Goal: Find specific page/section: Find specific page/section

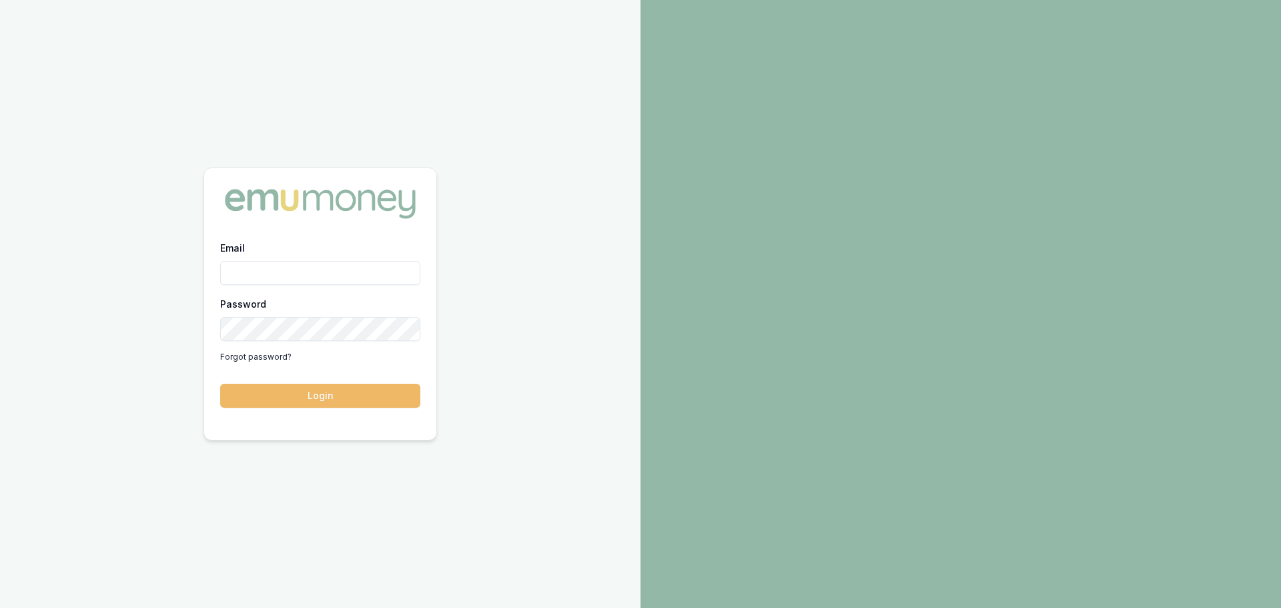
type input "[PERSON_NAME][EMAIL_ADDRESS][PERSON_NAME][DOMAIN_NAME]"
click at [323, 394] on button "Login" at bounding box center [320, 395] width 200 height 24
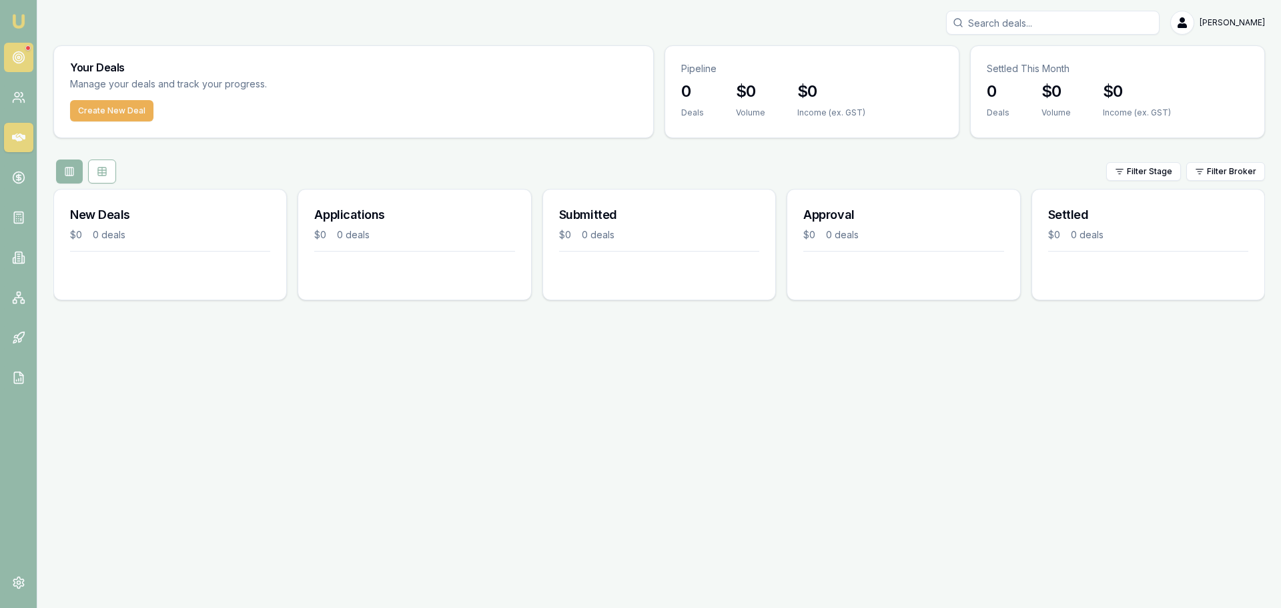
click at [14, 52] on icon at bounding box center [18, 57] width 13 height 13
